Goal: Information Seeking & Learning: Learn about a topic

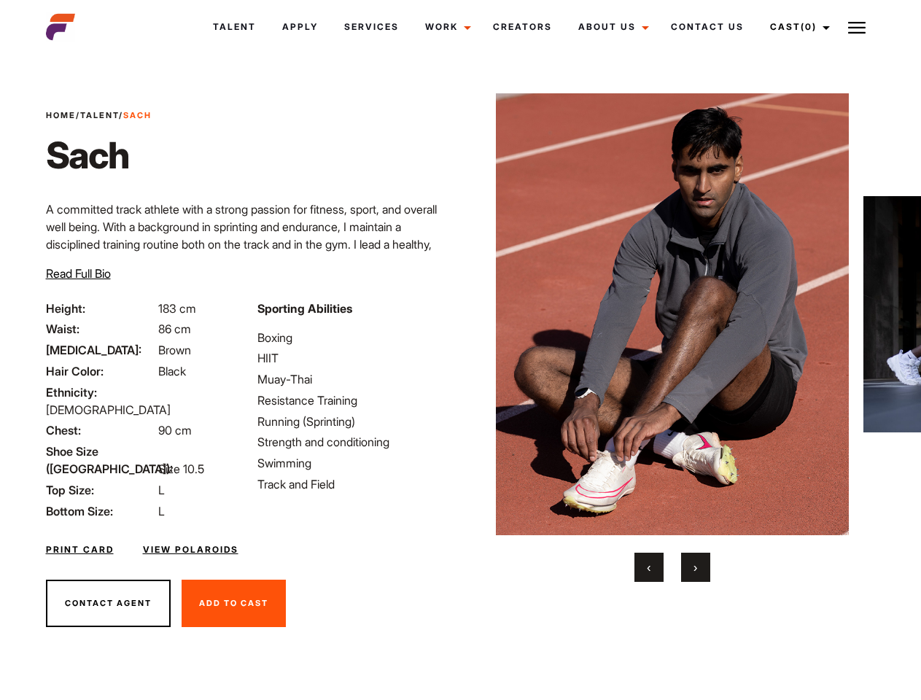
click at [796, 27] on link "Cast (0)" at bounding box center [798, 26] width 82 height 39
click at [857, 27] on img at bounding box center [857, 28] width 18 height 18
click at [672, 338] on img at bounding box center [673, 314] width 354 height 442
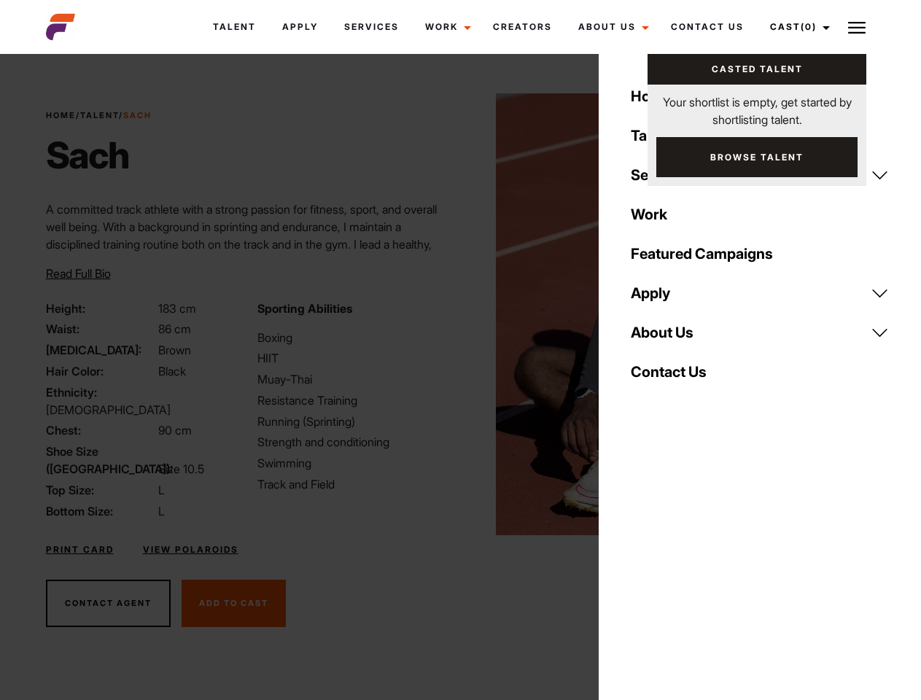
click at [460, 314] on div "Sporting Abilities Boxing HIIT Muay-Thai Resistance Training Running (Sprinting…" at bounding box center [354, 410] width 211 height 220
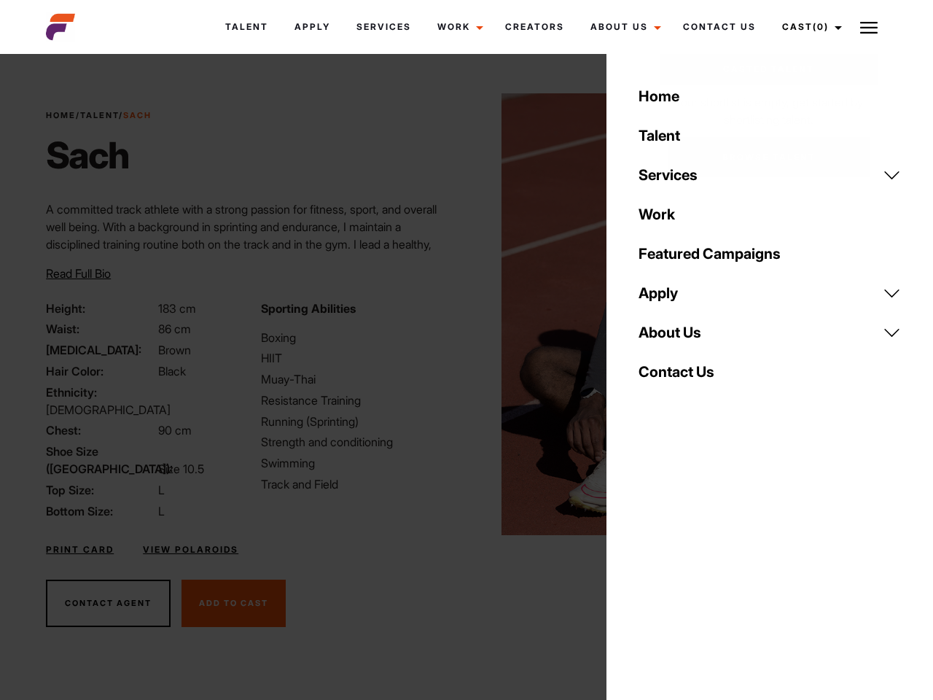
click at [649, 567] on button "‹" at bounding box center [657, 567] width 29 height 29
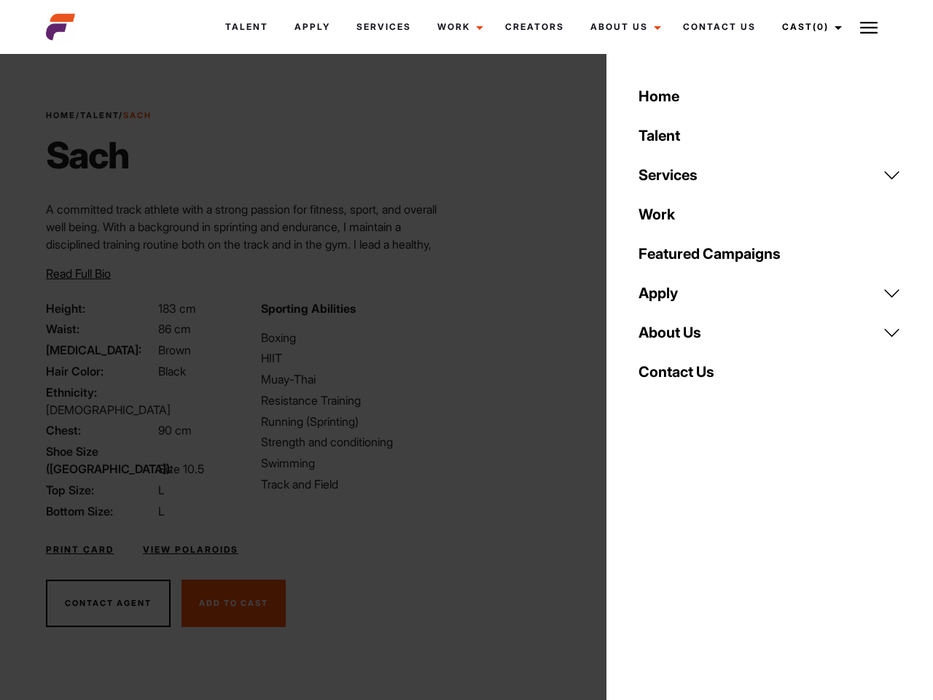
click at [696, 567] on div "Home Talent Services Talent Casting Photography Videography Creative Hair and M…" at bounding box center [770, 350] width 327 height 700
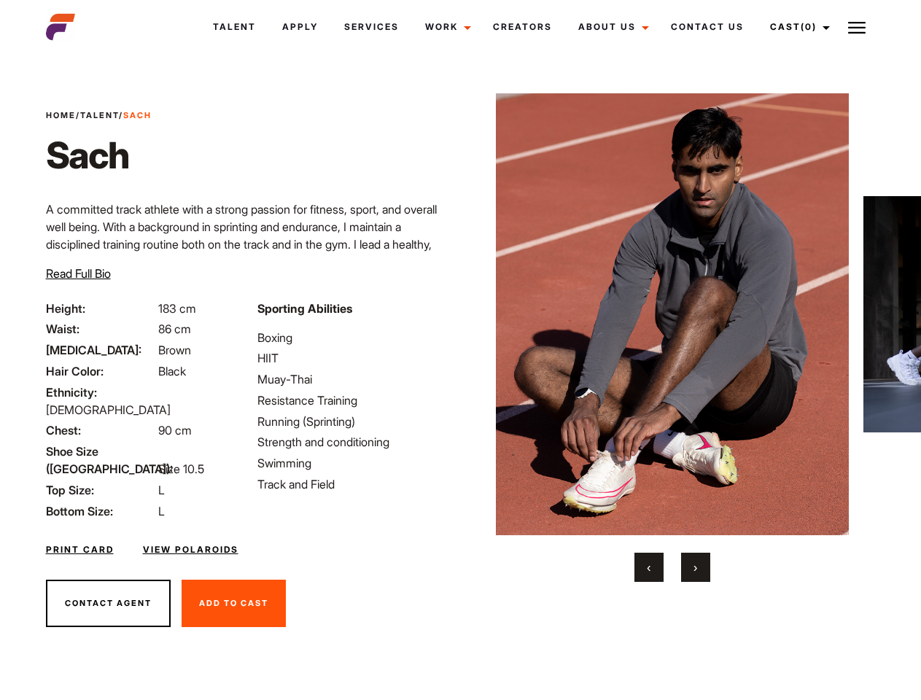
click at [796, 27] on link "Cast (0)" at bounding box center [798, 26] width 82 height 39
click at [857, 27] on img at bounding box center [857, 28] width 18 height 18
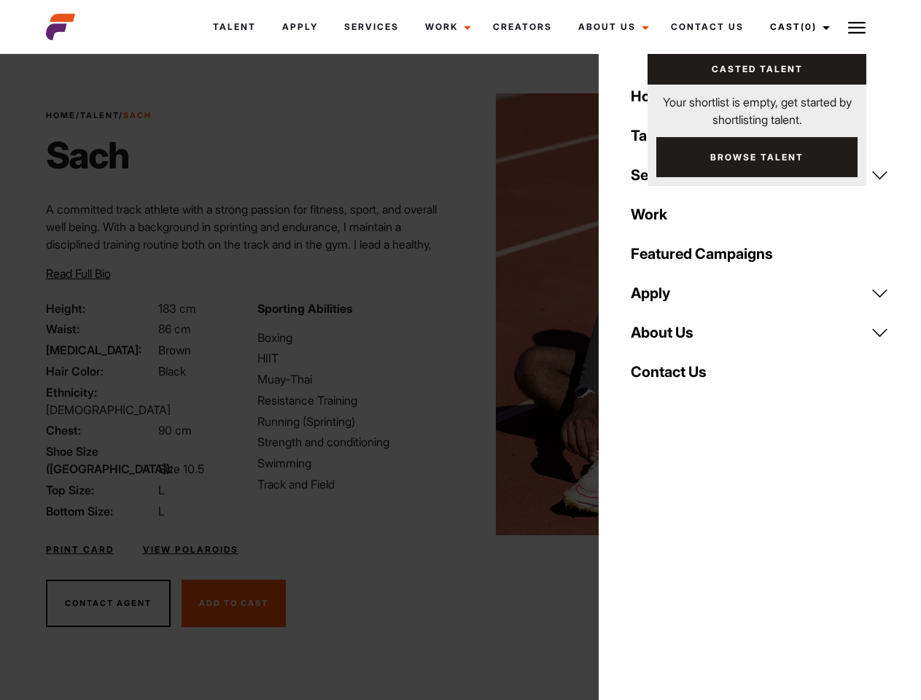
click at [672, 338] on img at bounding box center [673, 314] width 354 height 442
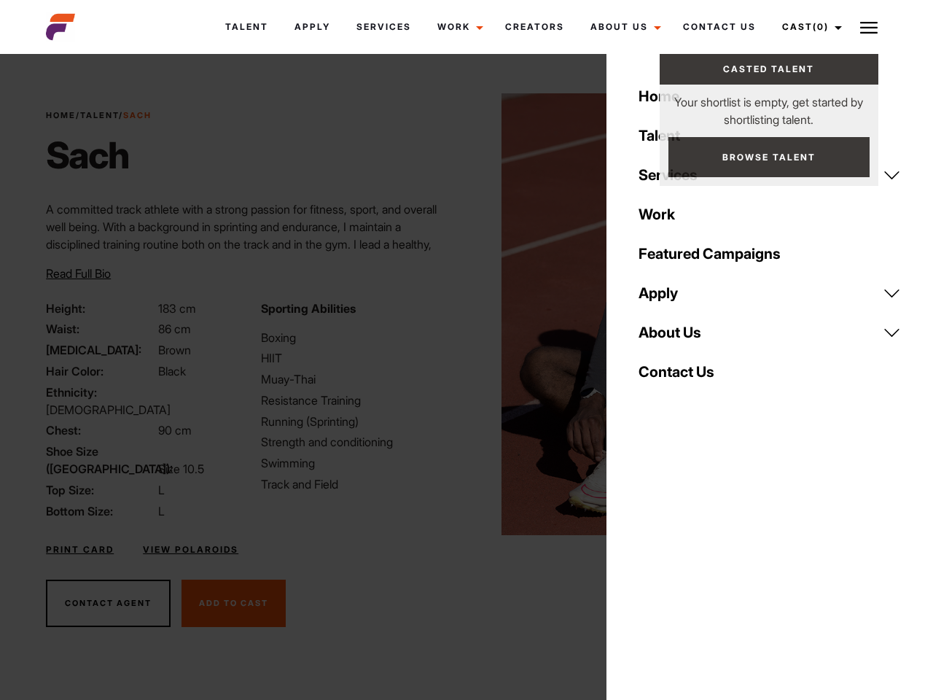
click at [460, 314] on div "Sporting Abilities Boxing HIIT Muay-Thai Resistance Training Running (Sprinting…" at bounding box center [359, 410] width 214 height 220
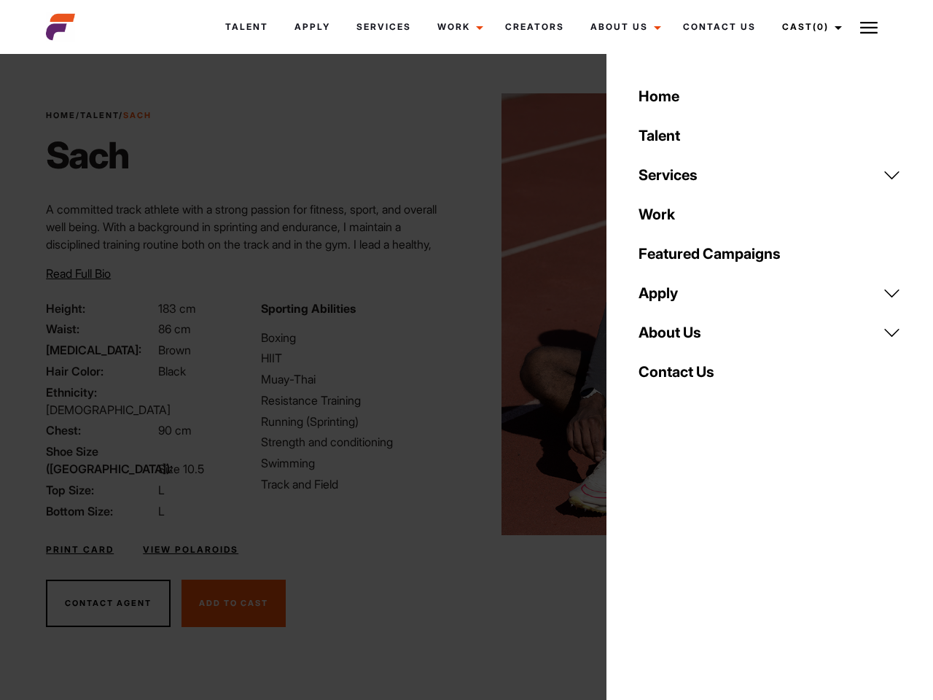
click at [649, 567] on div "Home Talent Services Talent Casting Photography Videography Creative Hair and M…" at bounding box center [770, 350] width 327 height 700
click at [696, 567] on div "Home Talent Services Talent Casting Photography Videography Creative Hair and M…" at bounding box center [770, 350] width 327 height 700
